Goal: Information Seeking & Learning: Check status

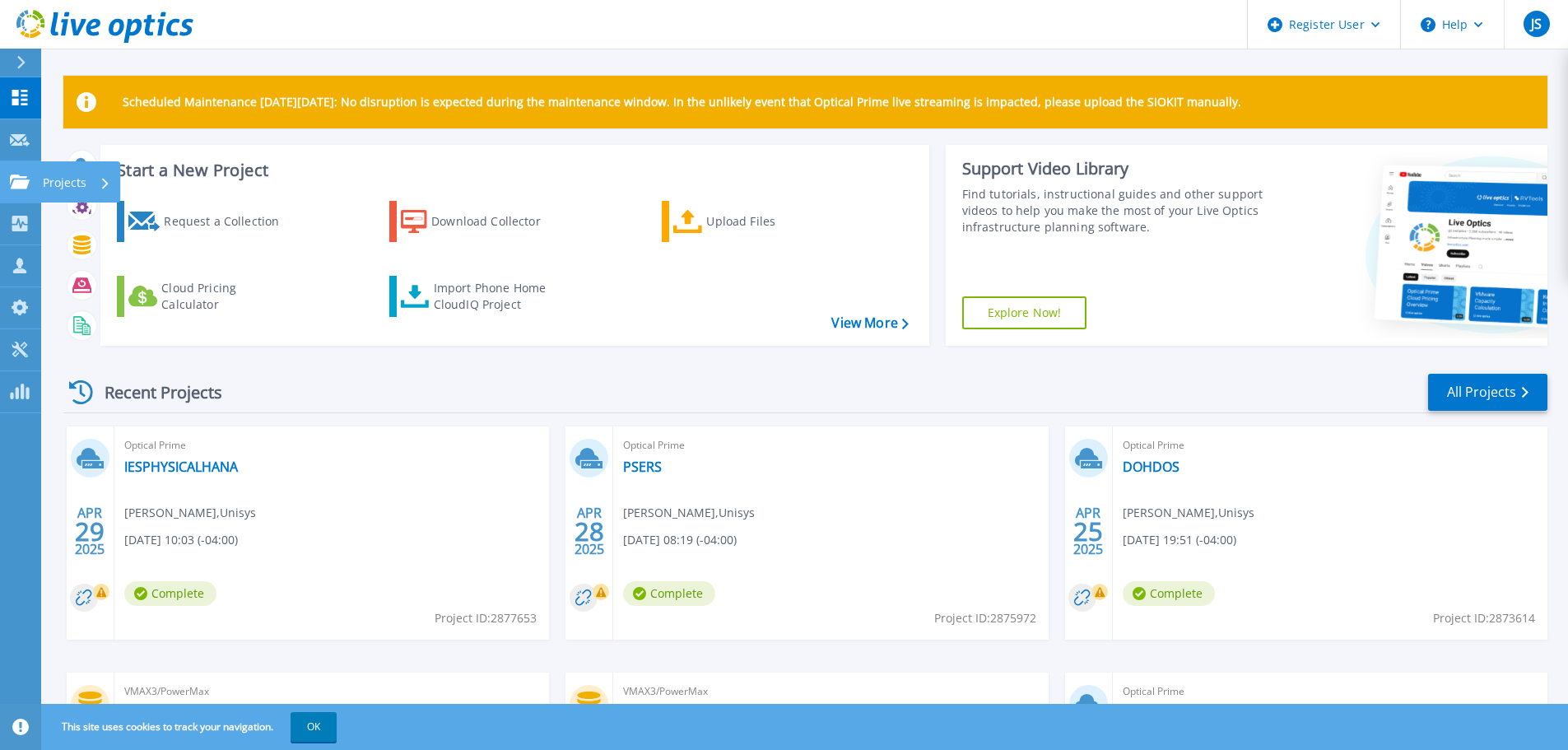
click at [69, 181] on p "Projects" at bounding box center [65, 182] width 44 height 43
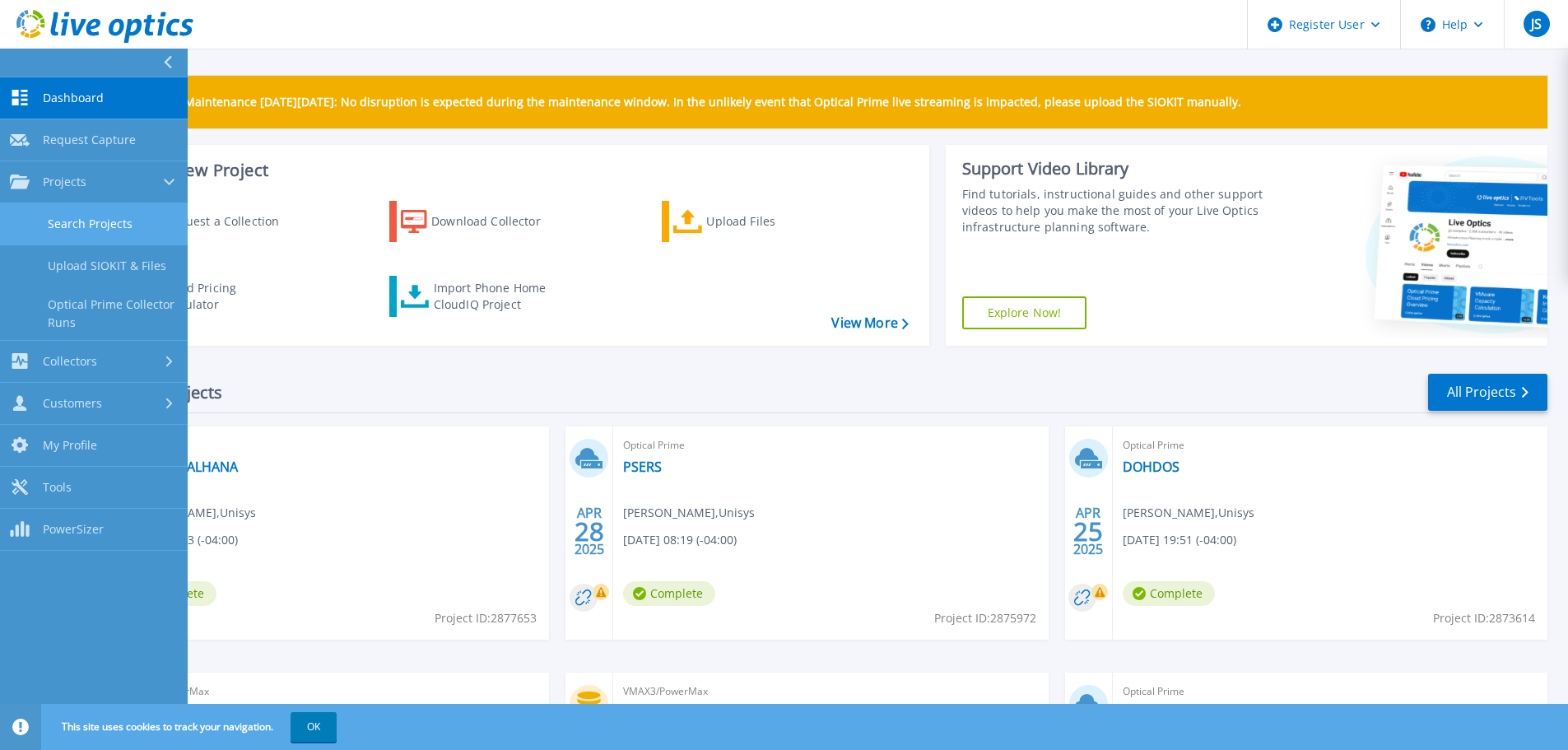
click at [82, 224] on link "Search Projects" at bounding box center [94, 224] width 188 height 42
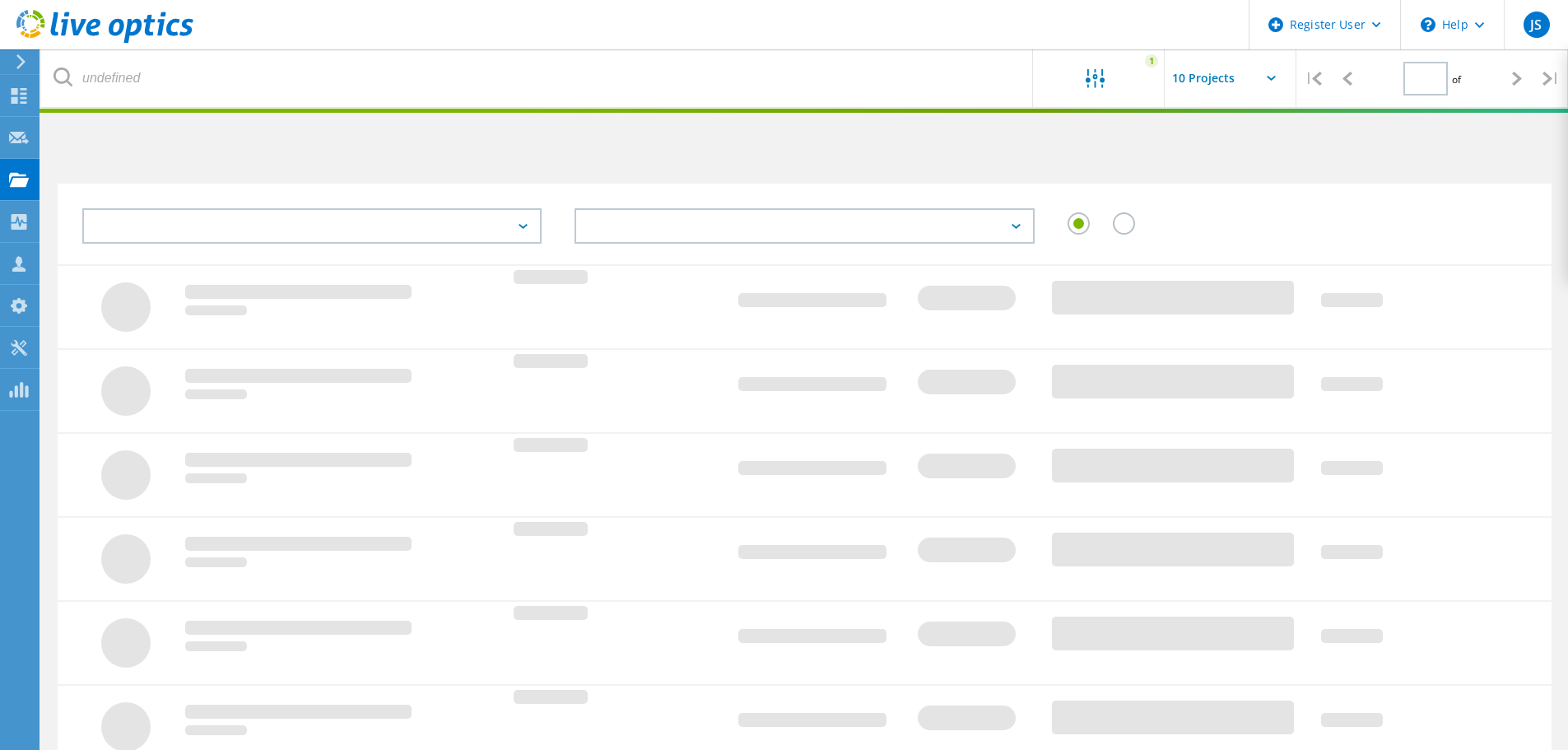
type input "1"
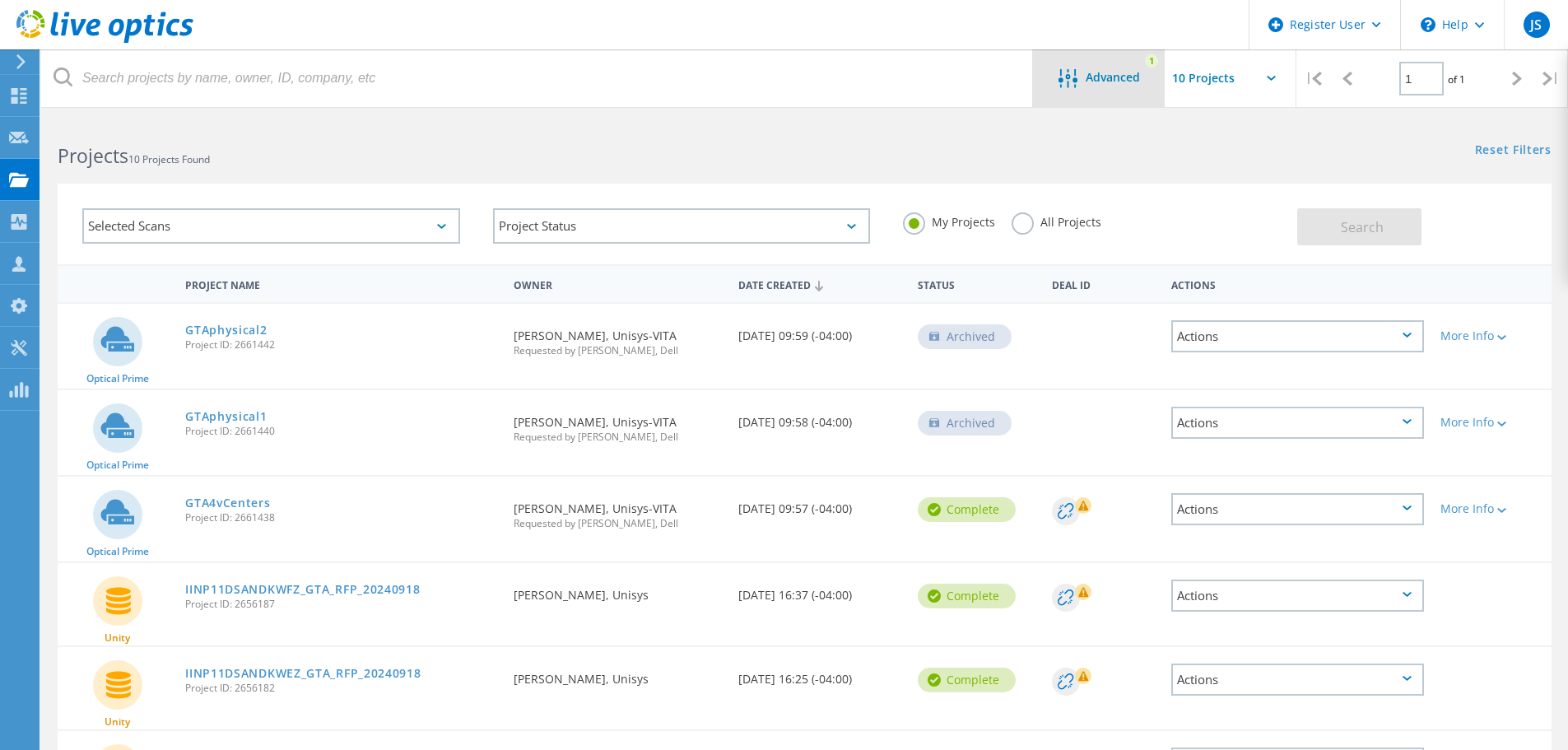
click at [1094, 75] on span "Advanced" at bounding box center [1112, 78] width 55 height 12
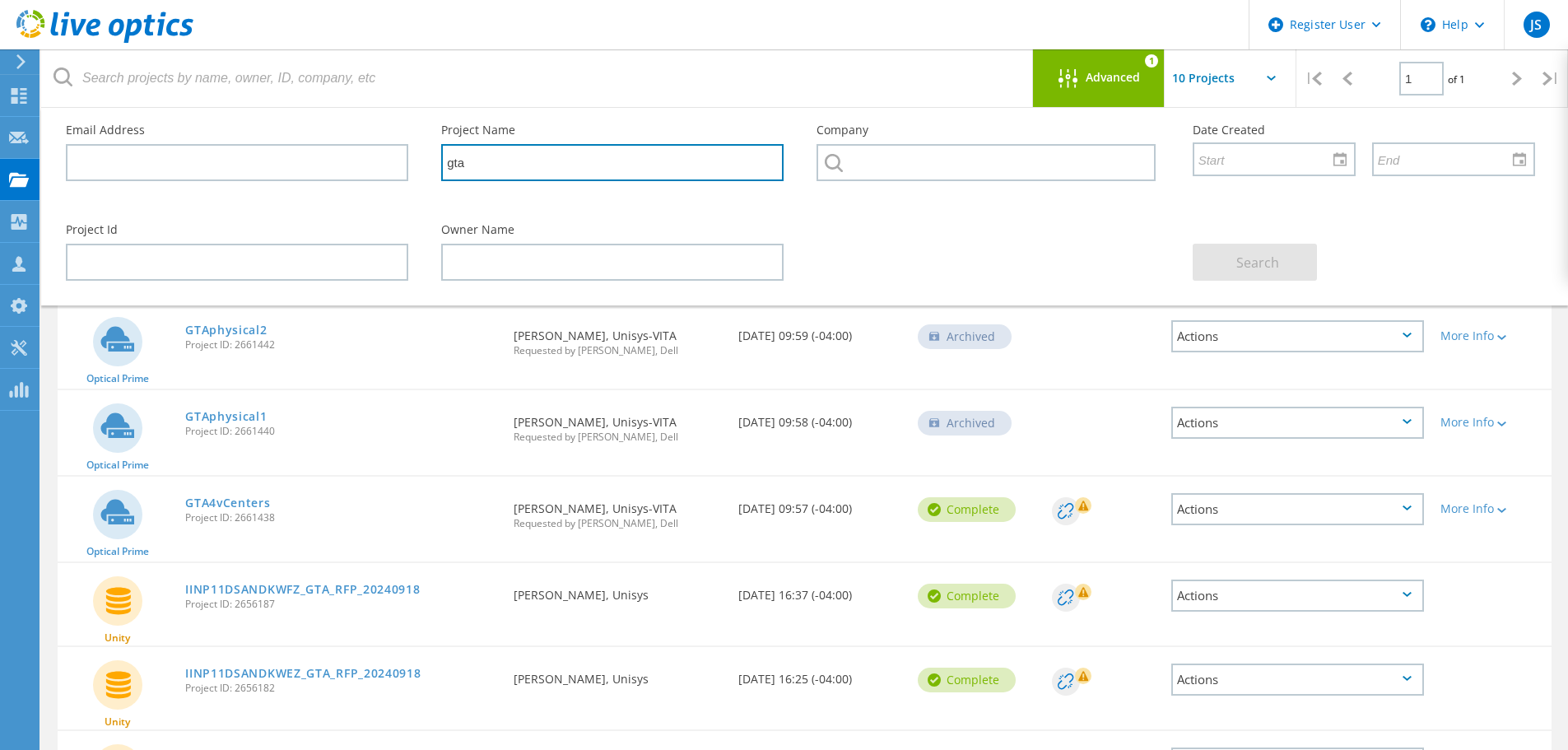
drag, startPoint x: 525, startPoint y: 170, endPoint x: 365, endPoint y: 160, distance: 160.3
click at [365, 160] on div "Email Address Project Name gta Company Date Created" at bounding box center [801, 157] width 1502 height 99
type input "vita"
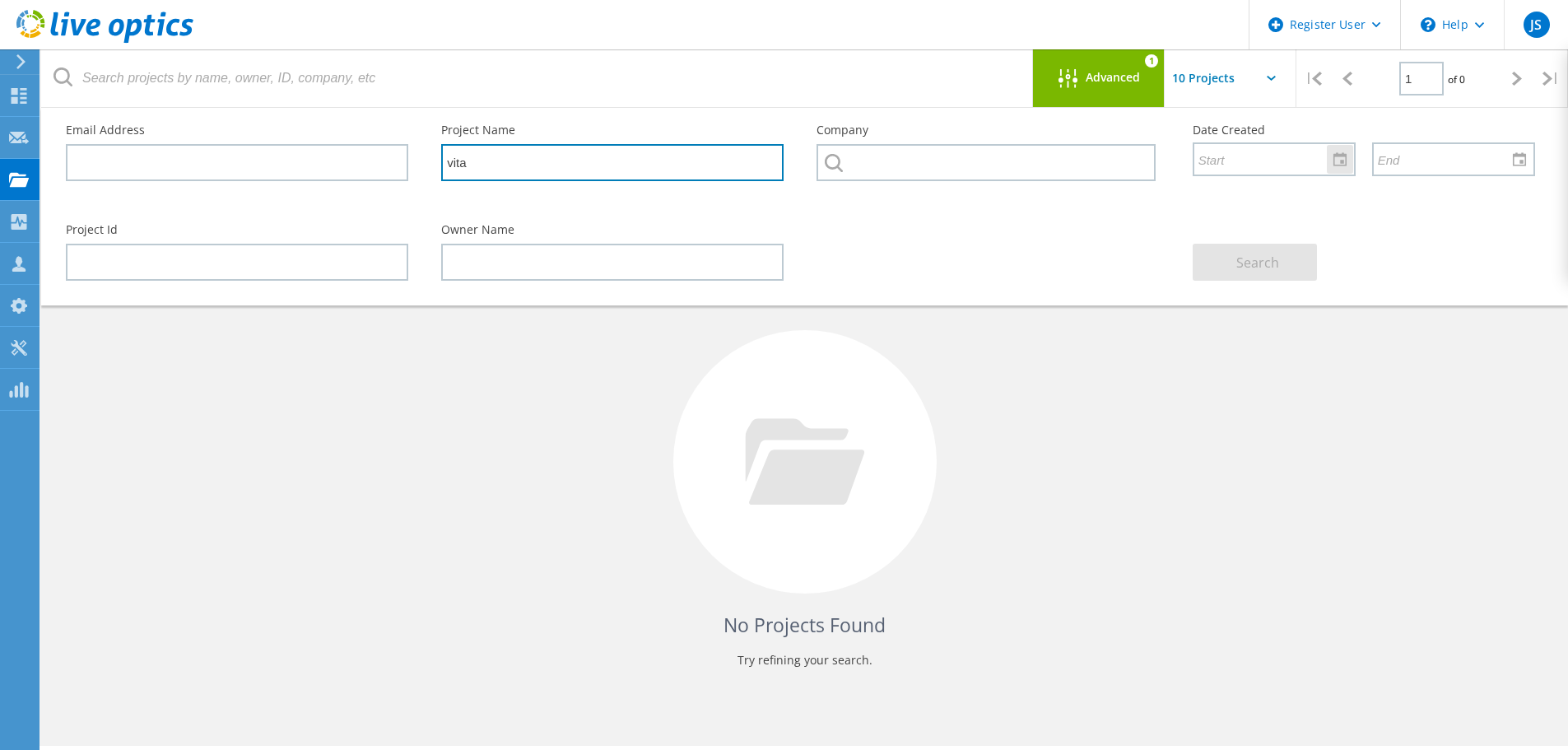
click at [1344, 160] on div at bounding box center [1340, 159] width 26 height 29
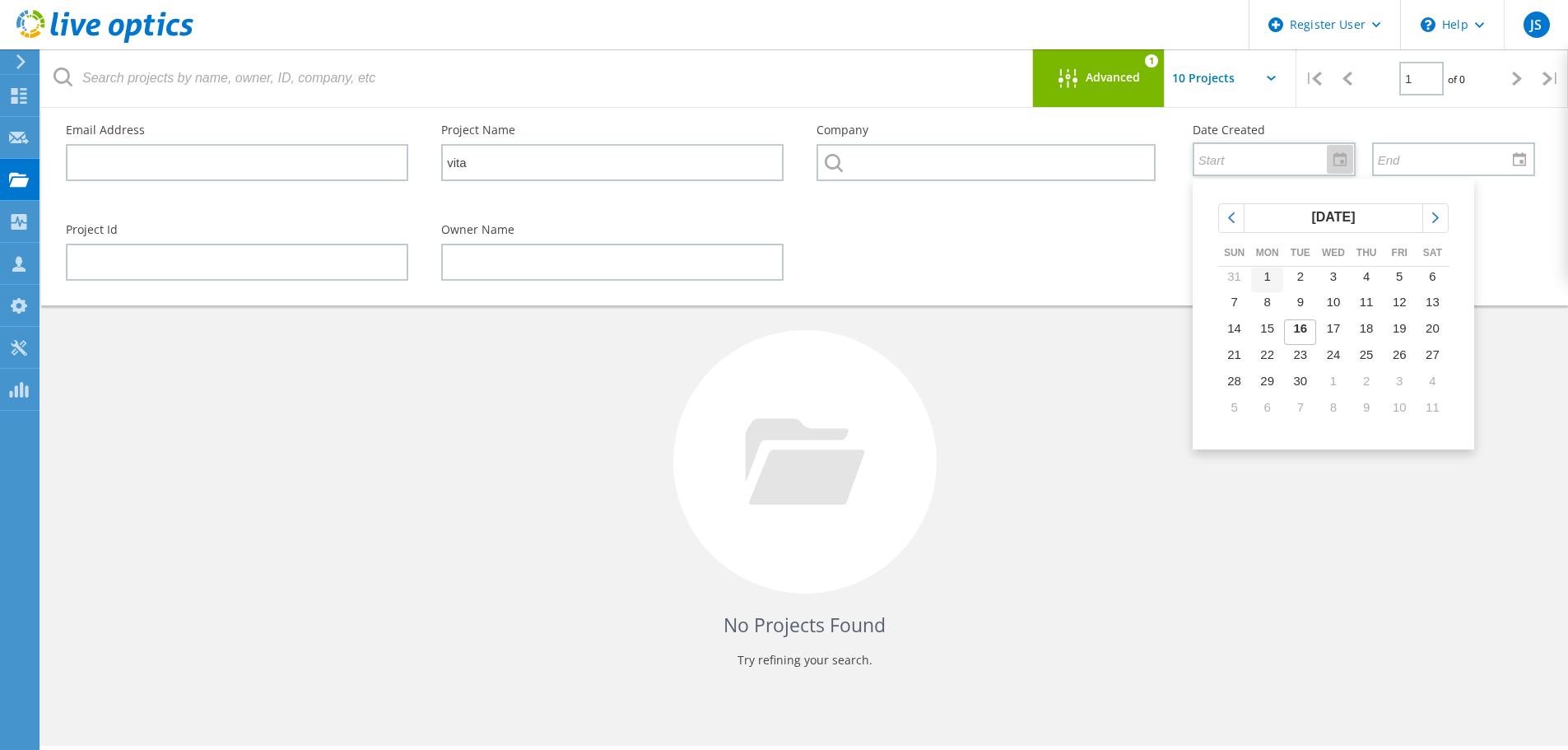
click at [1269, 280] on span "1" at bounding box center [1268, 277] width 7 height 14
type input "[DATE]"
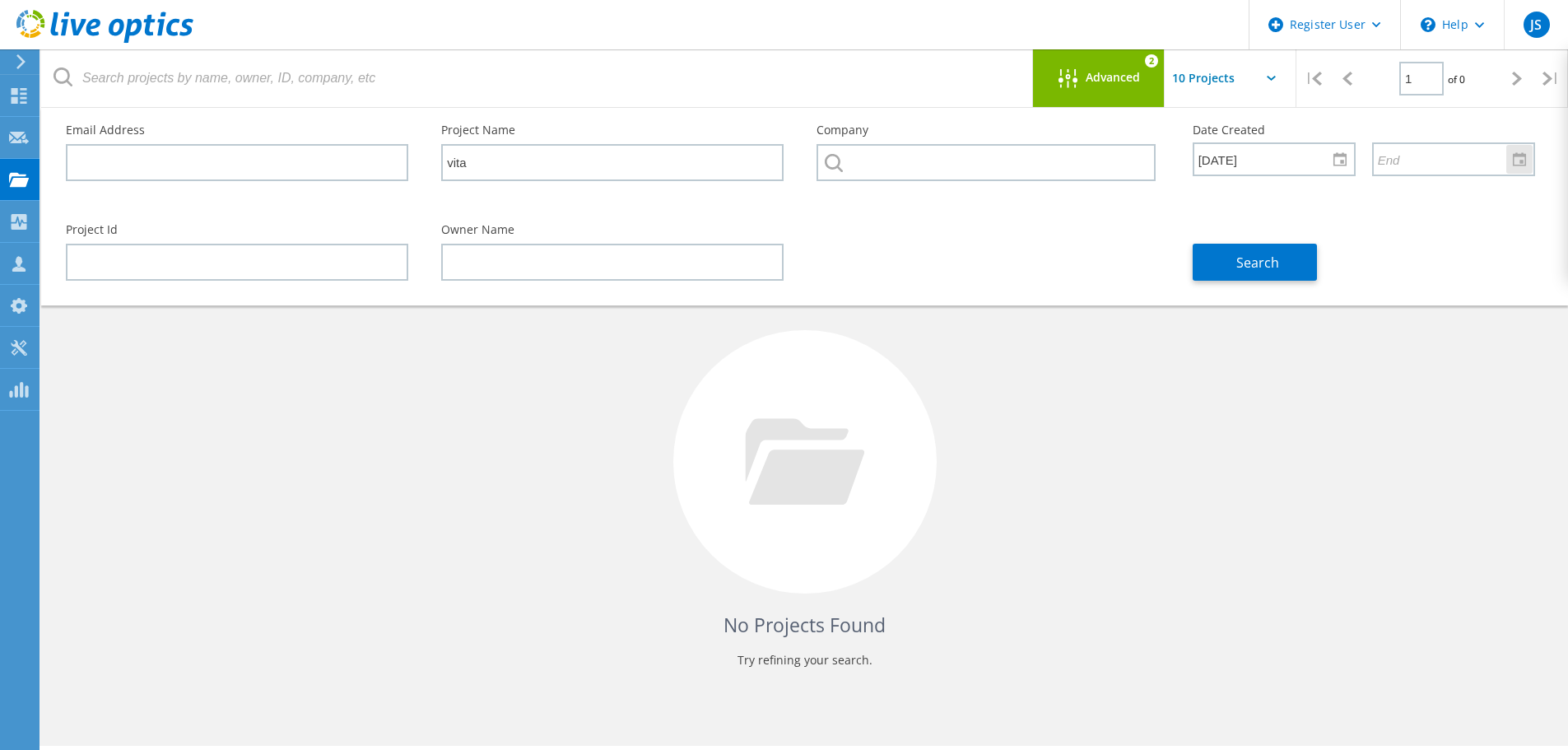
click at [1515, 164] on div at bounding box center [1519, 159] width 26 height 29
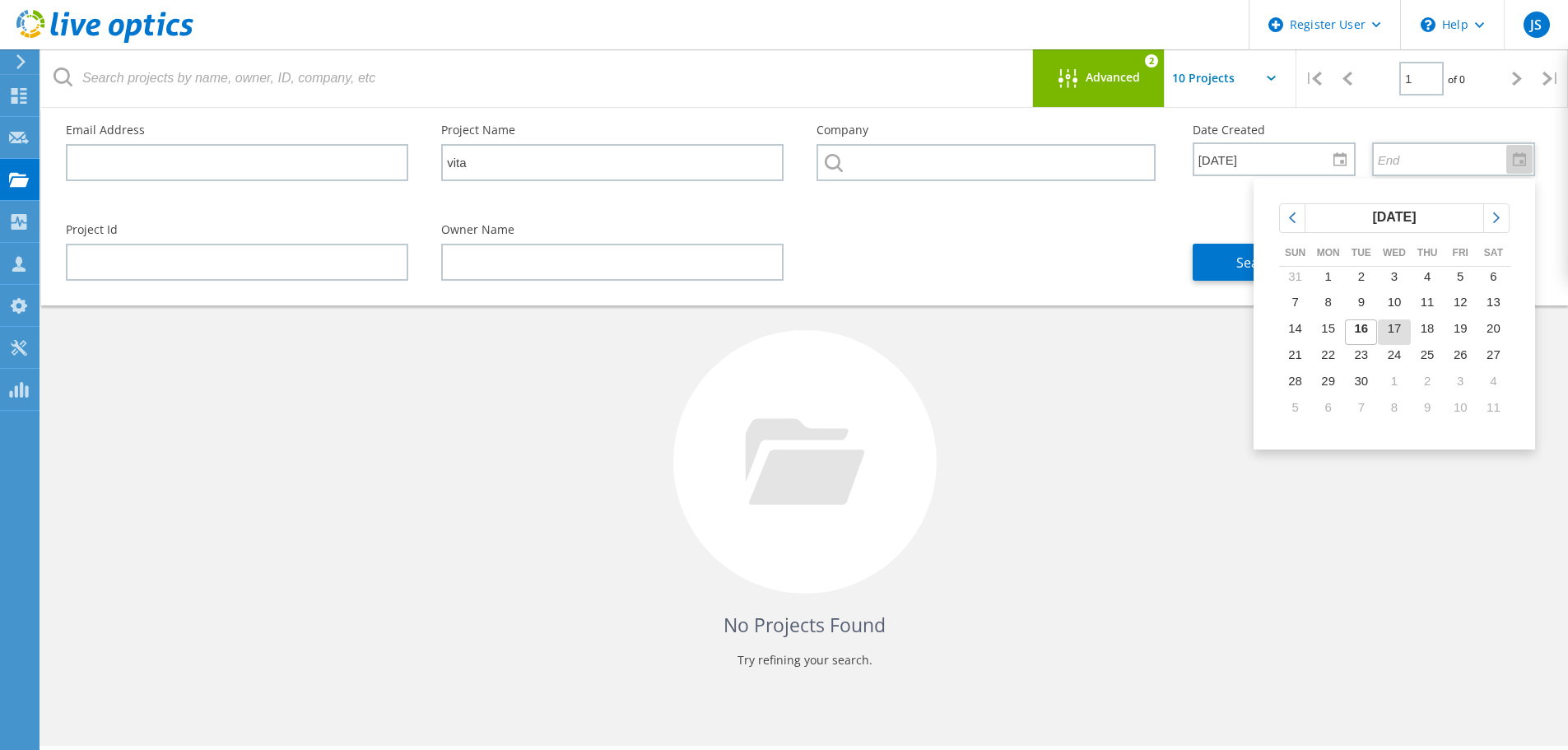
click at [1396, 331] on span "17" at bounding box center [1395, 328] width 14 height 14
type input "[DATE]"
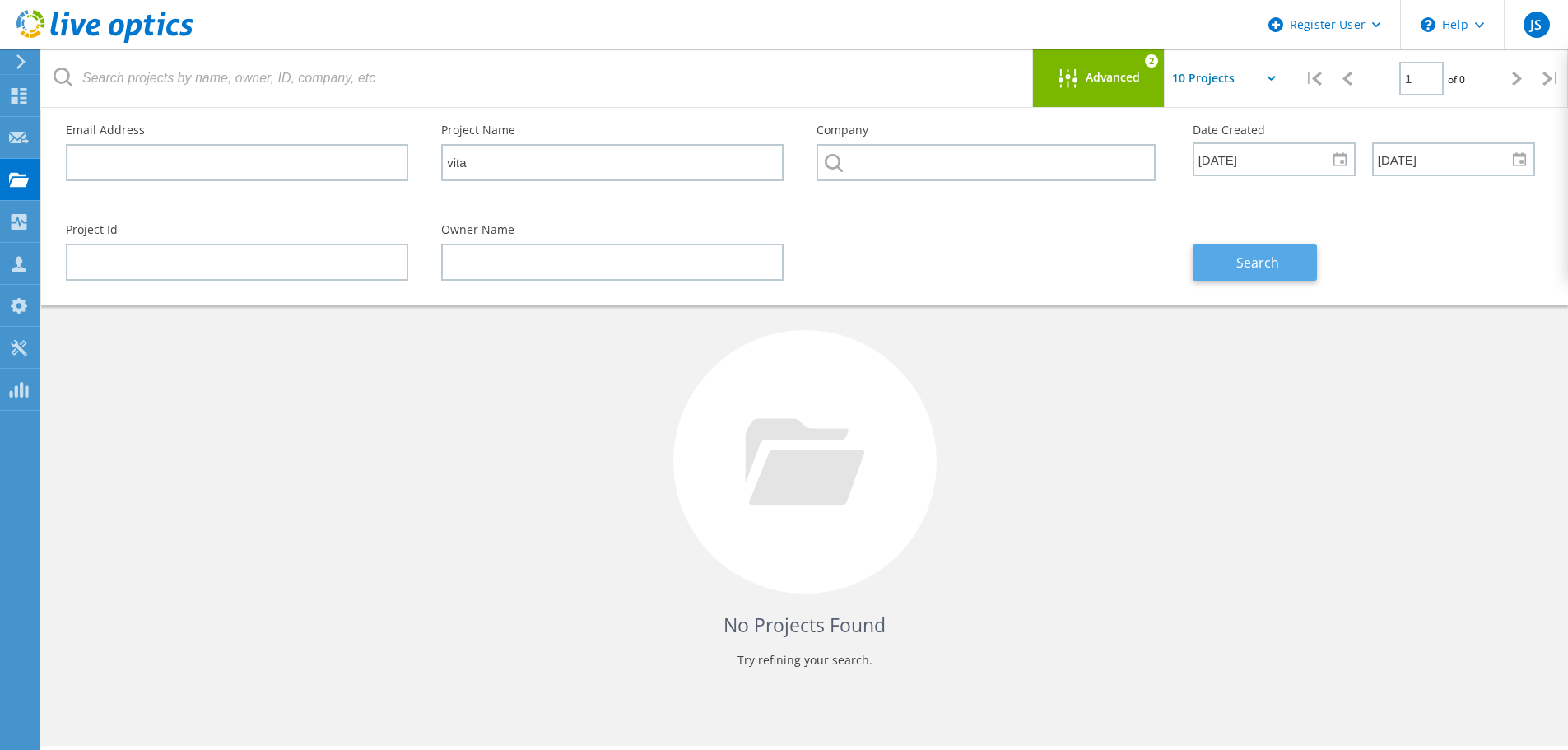
click at [1248, 252] on button "Search" at bounding box center [1255, 262] width 124 height 37
click at [1100, 74] on span "Advanced" at bounding box center [1112, 78] width 55 height 12
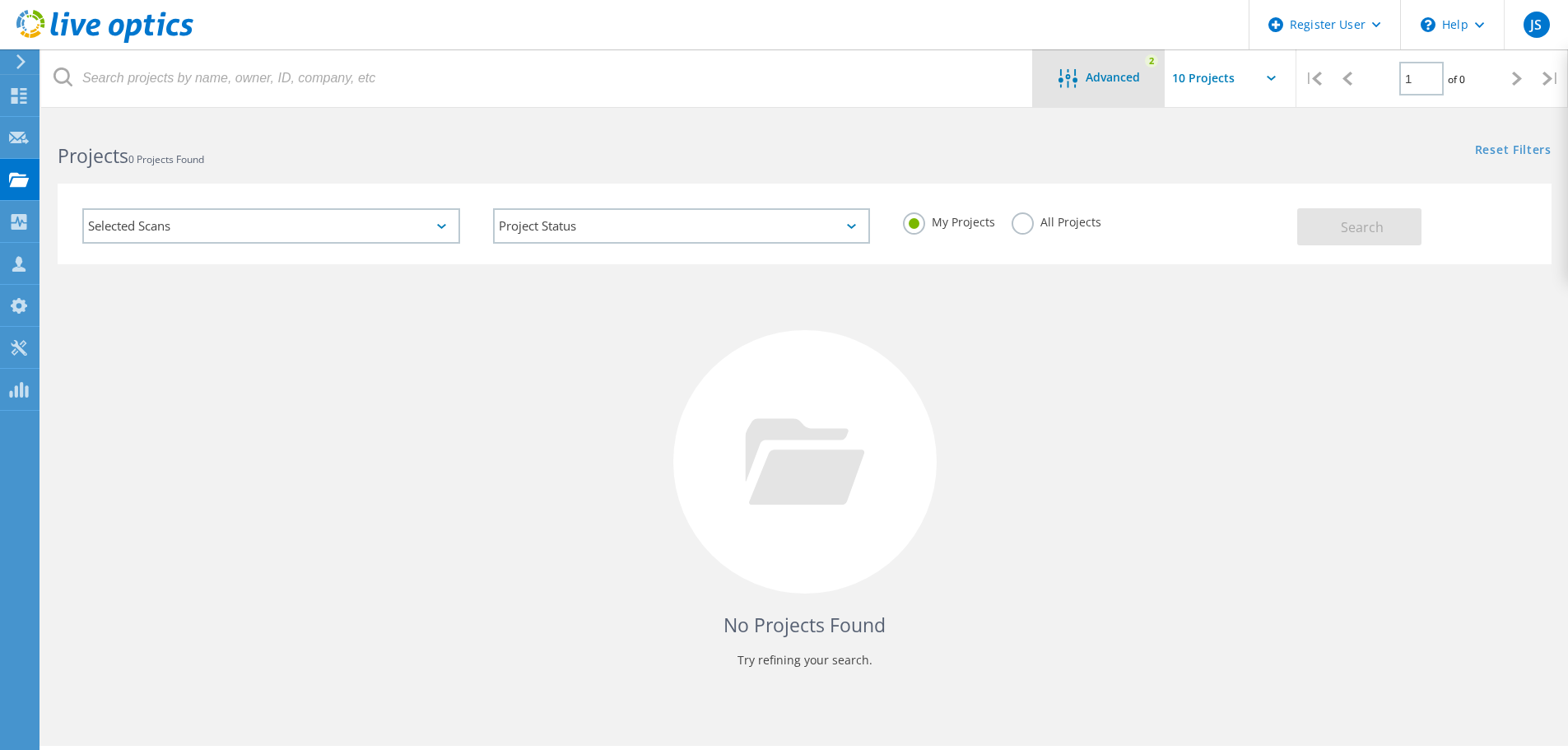
click at [1100, 74] on span "Advanced" at bounding box center [1112, 78] width 55 height 12
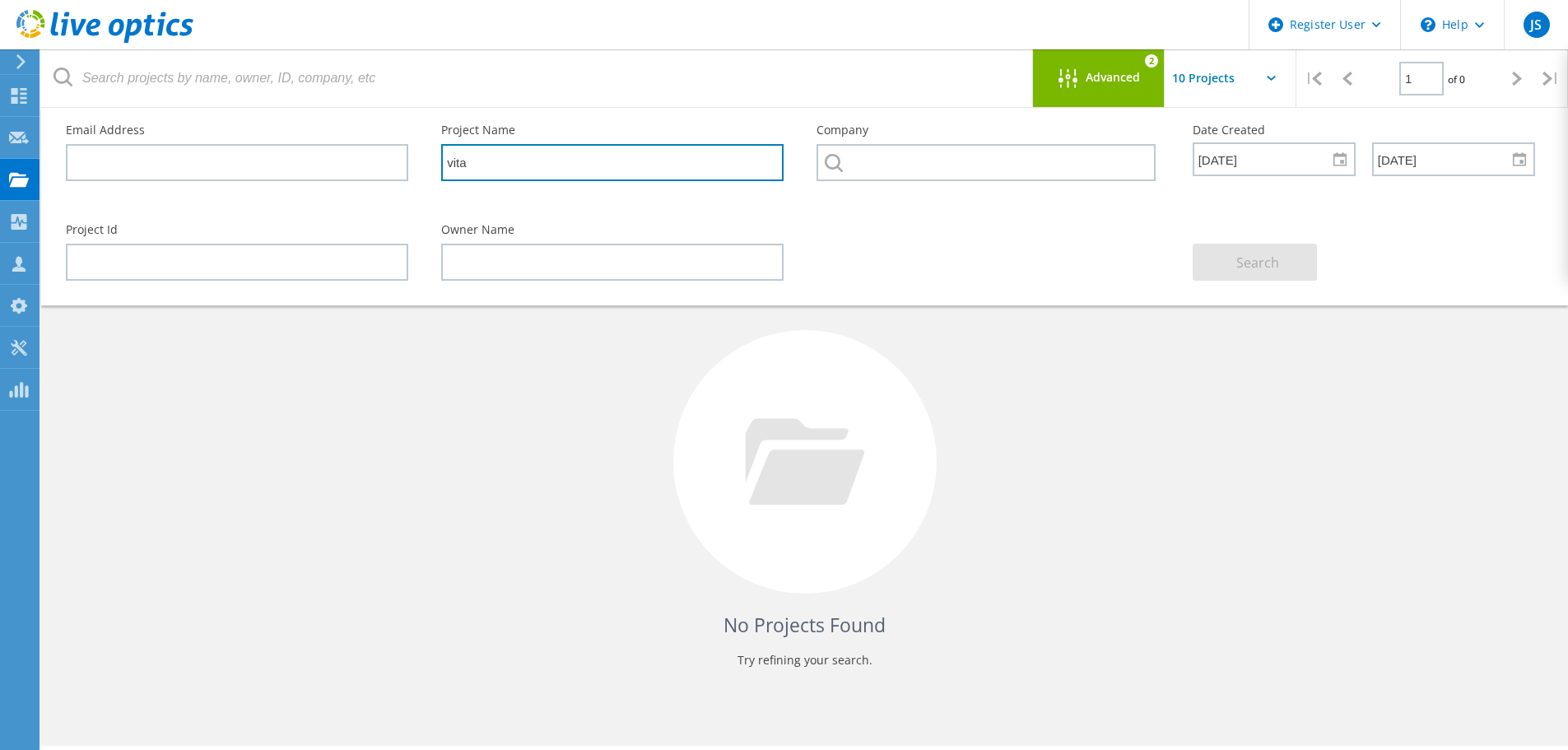
drag, startPoint x: 478, startPoint y: 158, endPoint x: 351, endPoint y: 168, distance: 127.4
click at [351, 168] on div "Email Address Project Name vita Company Date Created [DATE] Sun Mon Tue Wed Thu…" at bounding box center [801, 157] width 1502 height 99
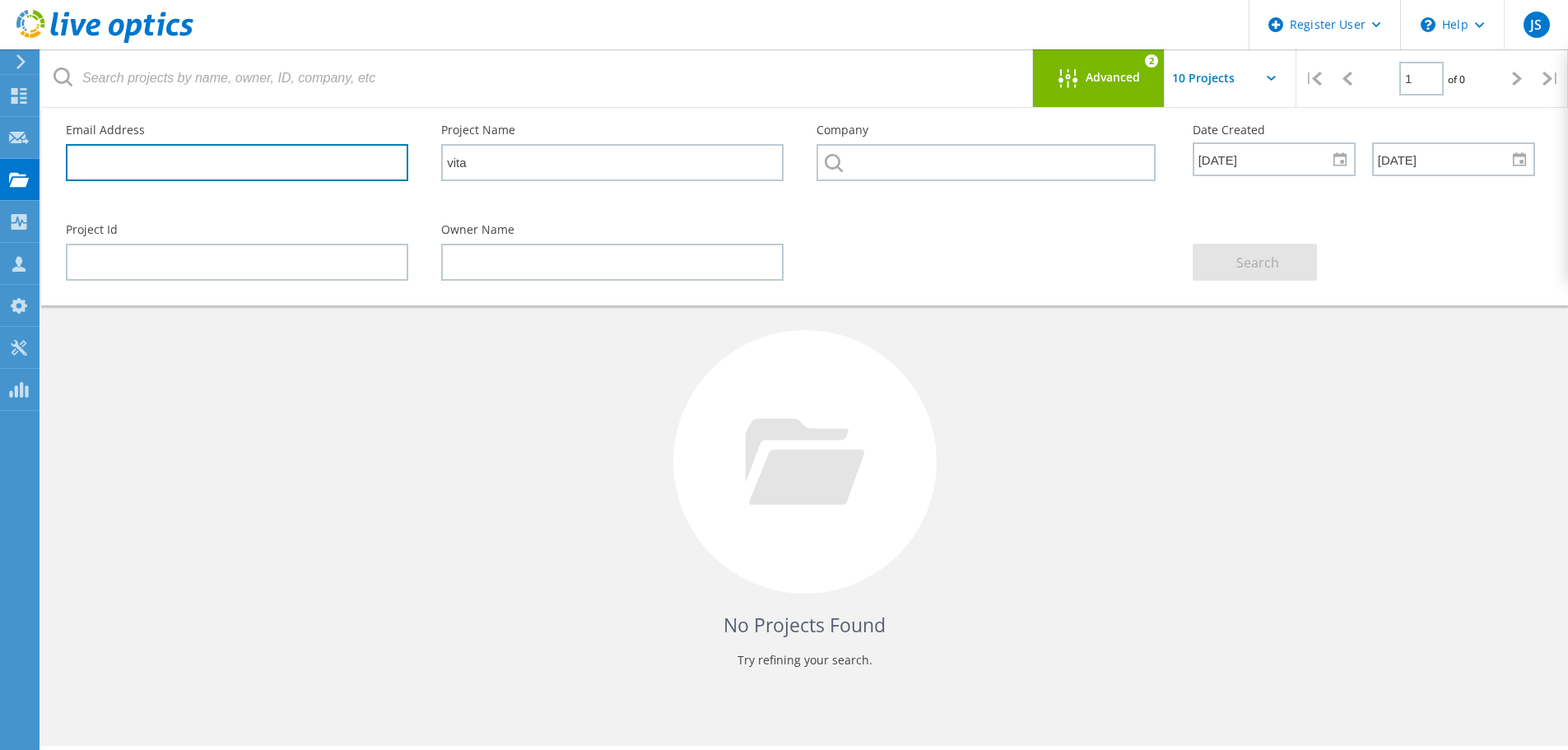
click at [104, 160] on input "text" at bounding box center [237, 162] width 342 height 37
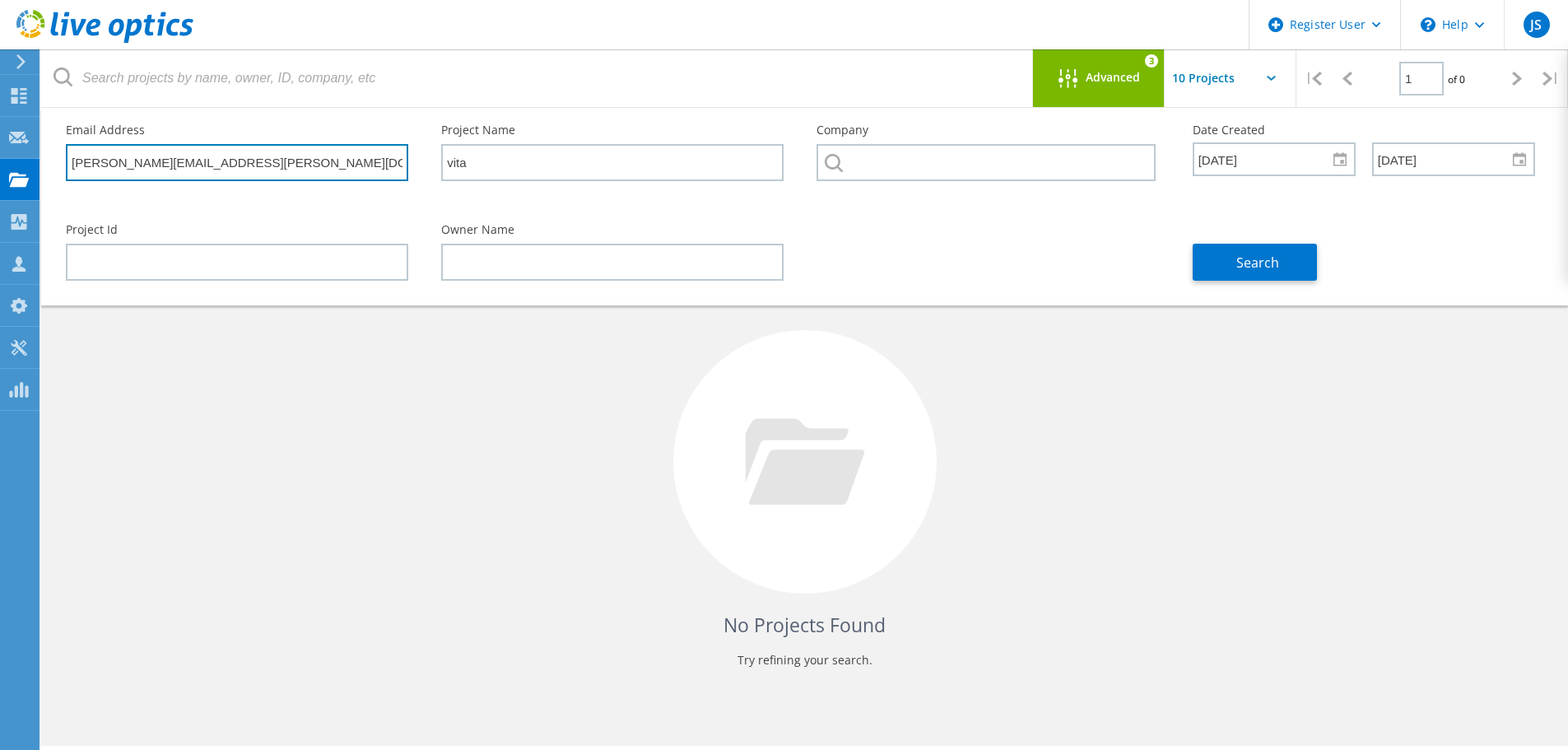
type input "[PERSON_NAME][EMAIL_ADDRESS][PERSON_NAME][DOMAIN_NAME]"
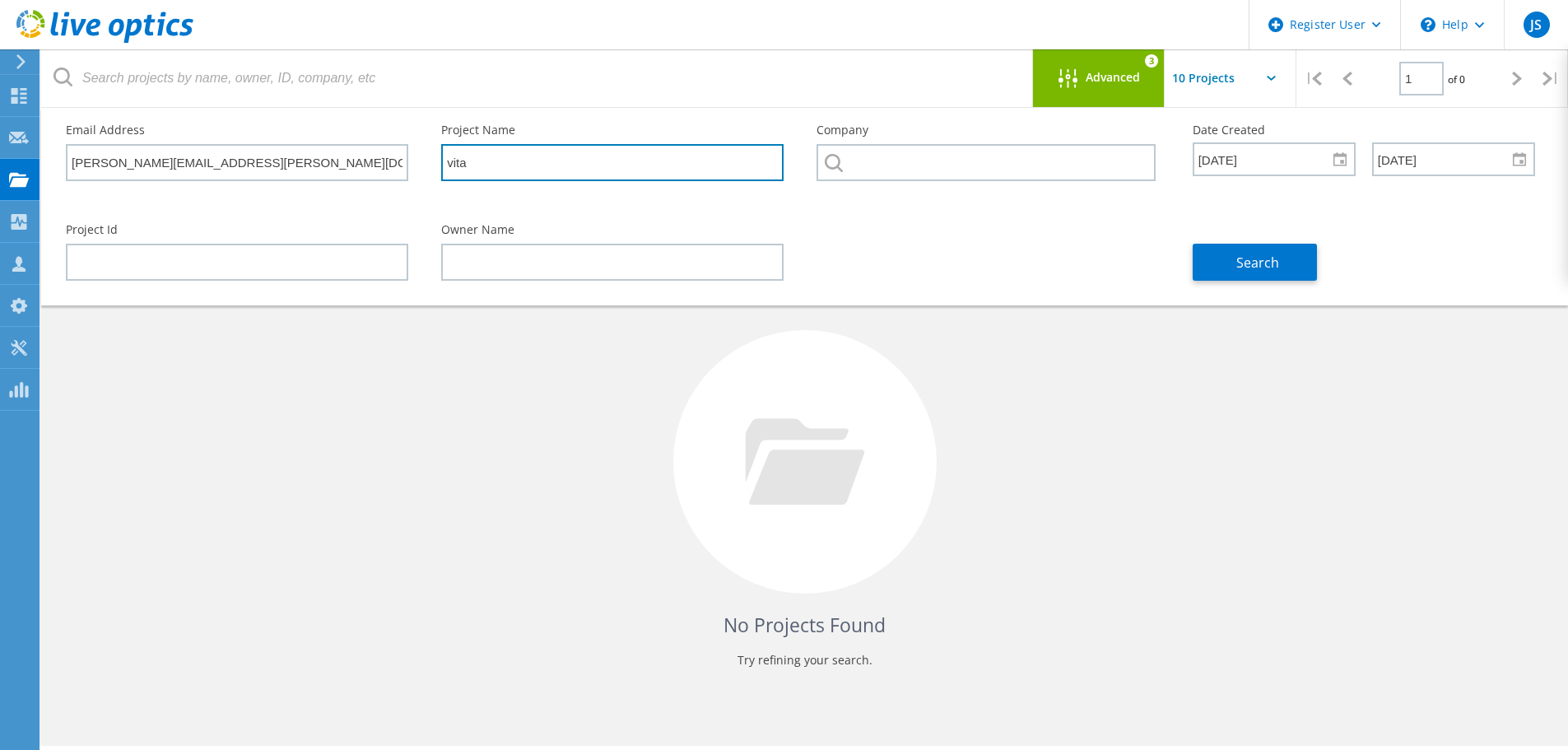
drag, startPoint x: 492, startPoint y: 170, endPoint x: 414, endPoint y: 164, distance: 78.2
click at [424, 168] on div "Email Address [PERSON_NAME][EMAIL_ADDRESS][PERSON_NAME][DOMAIN_NAME] Project Na…" at bounding box center [801, 157] width 1502 height 99
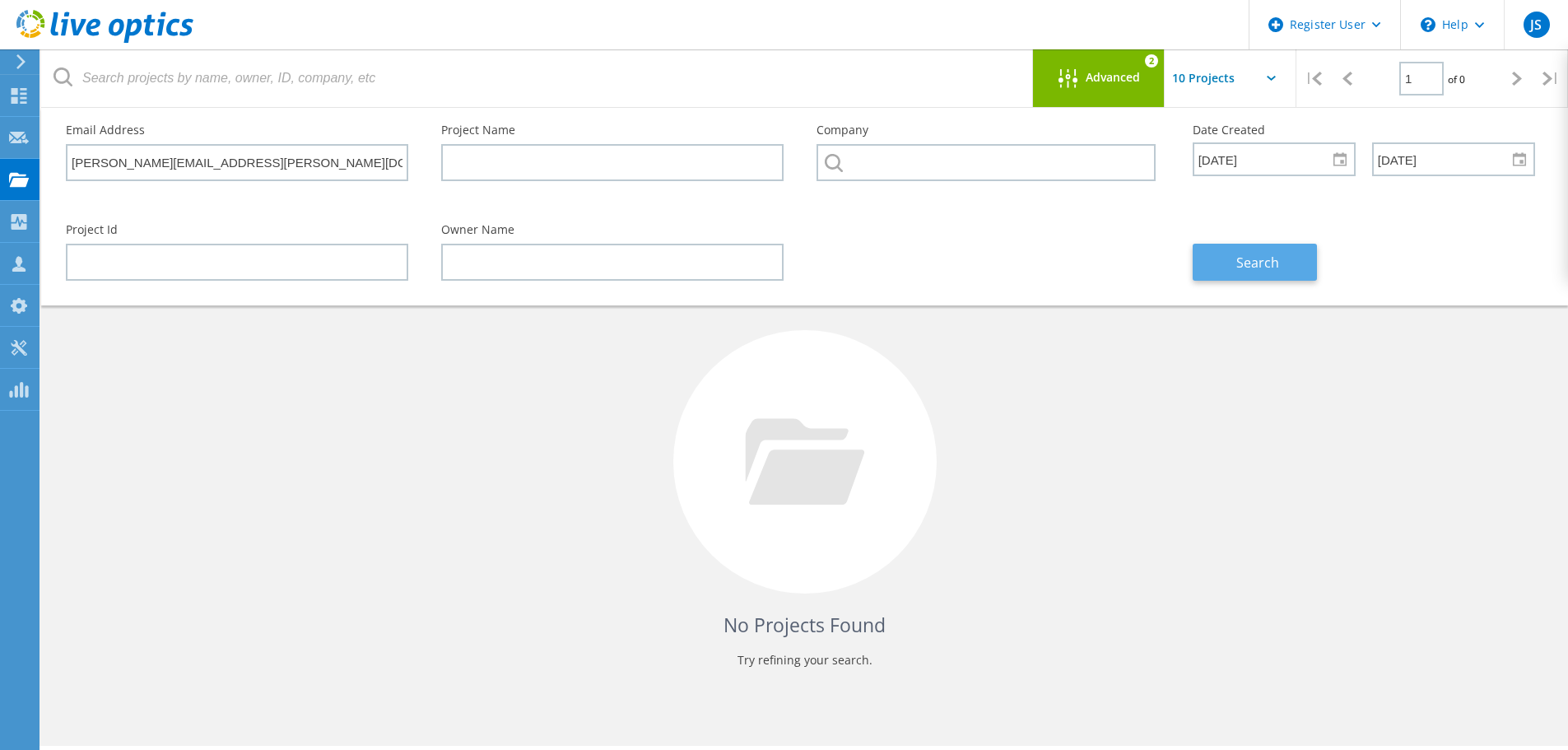
click at [1281, 265] on button "Search" at bounding box center [1255, 262] width 124 height 37
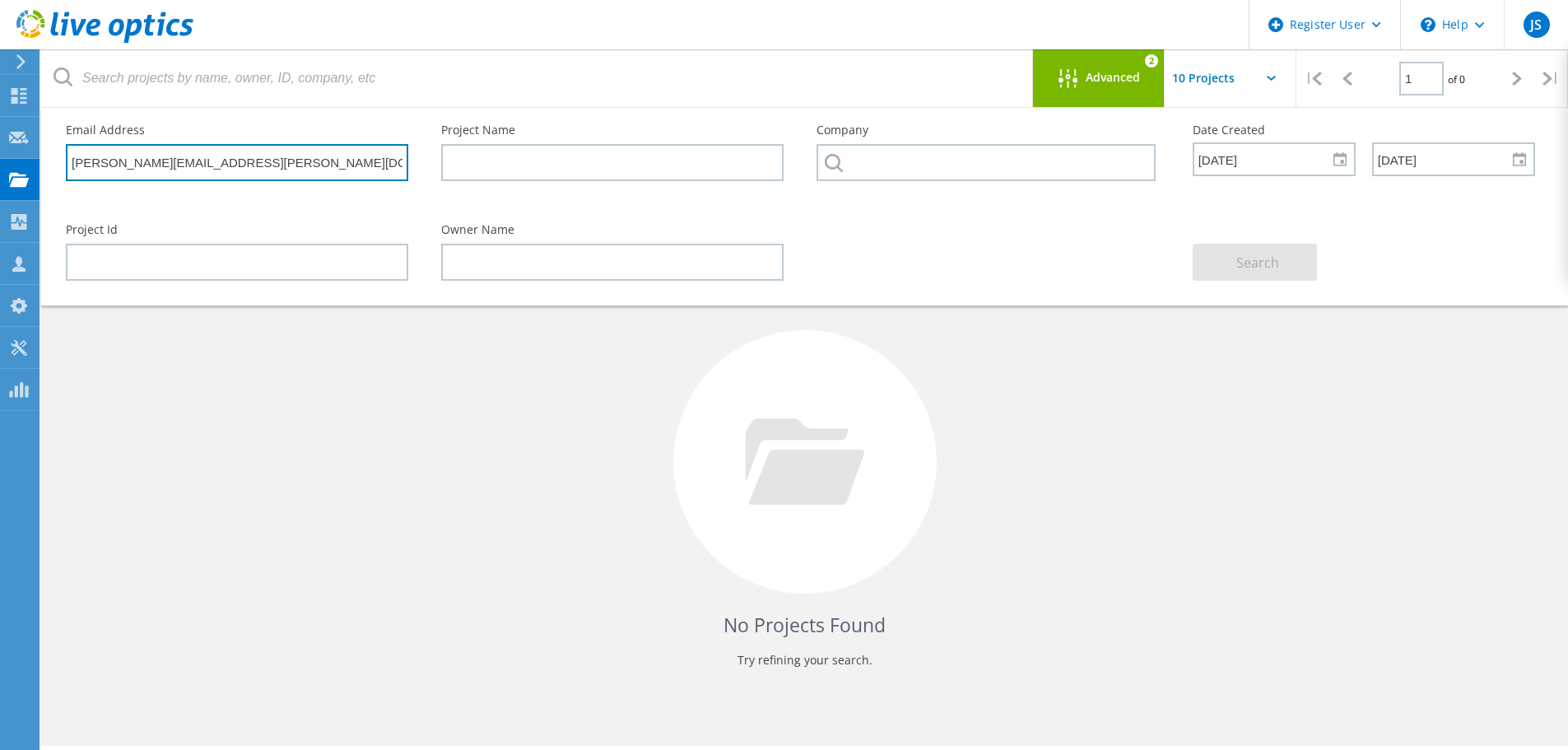
drag, startPoint x: 216, startPoint y: 160, endPoint x: -69, endPoint y: 134, distance: 286.2
click at [0, 134] on html "Register User \n Help Explore Helpful Articles Contact Support JS Dell User [PE…" at bounding box center [784, 397] width 1568 height 795
